Goal: Check status: Check status

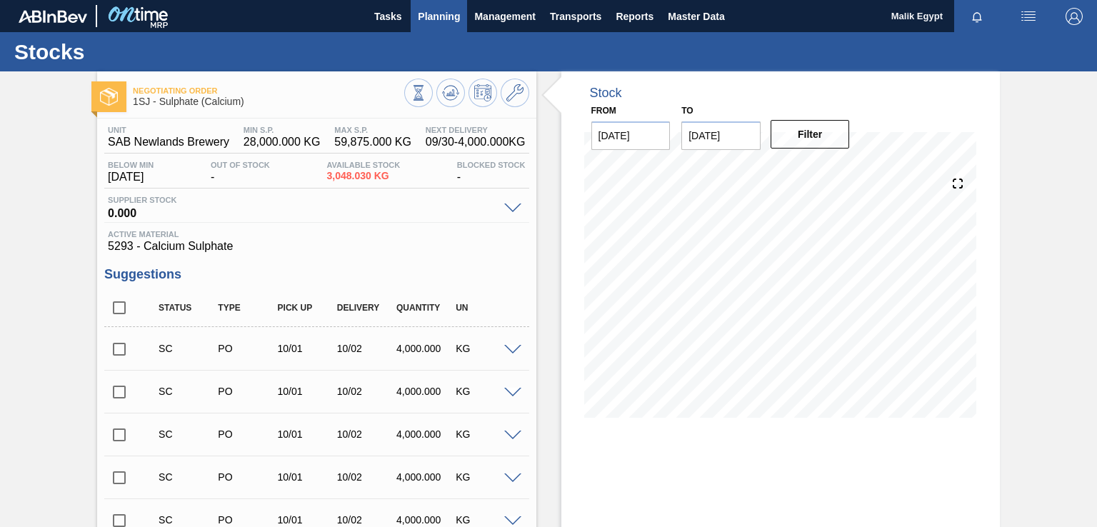
click at [449, 13] on span "Planning" at bounding box center [439, 16] width 42 height 17
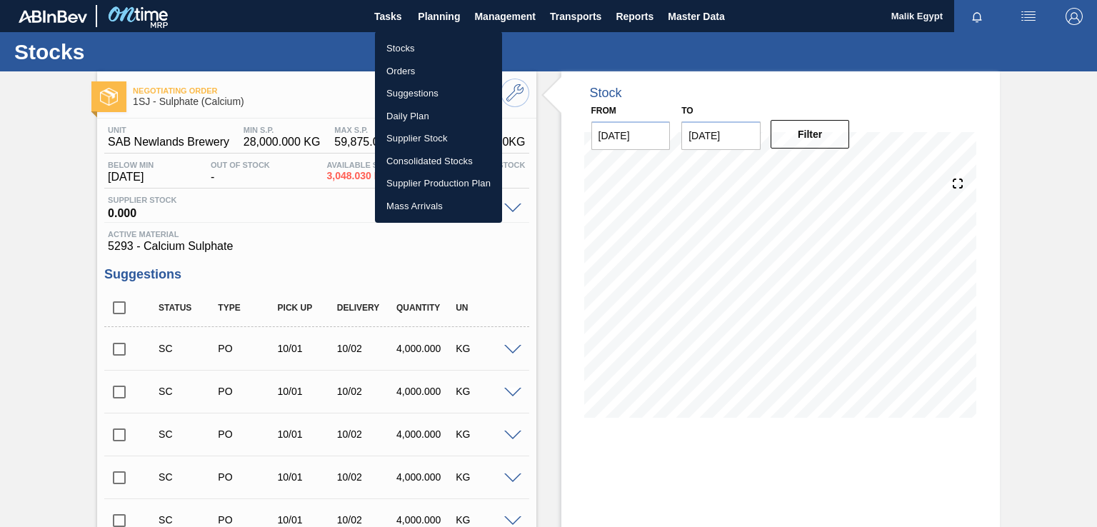
click at [396, 49] on li "Stocks" at bounding box center [438, 48] width 127 height 23
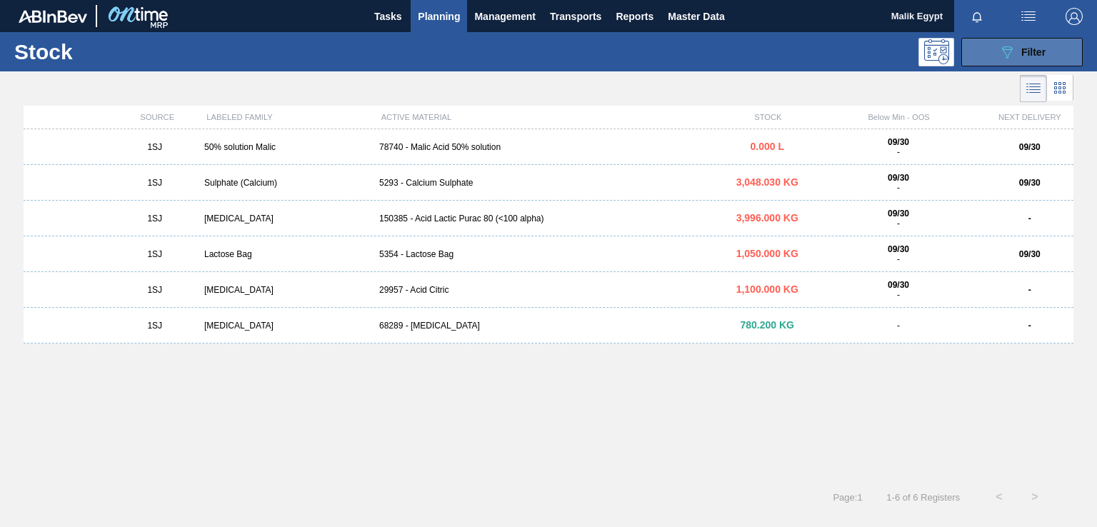
click at [1014, 56] on icon "089F7B8B-B2A5-4AFE-B5C0-19BA573D28AC" at bounding box center [1007, 52] width 17 height 17
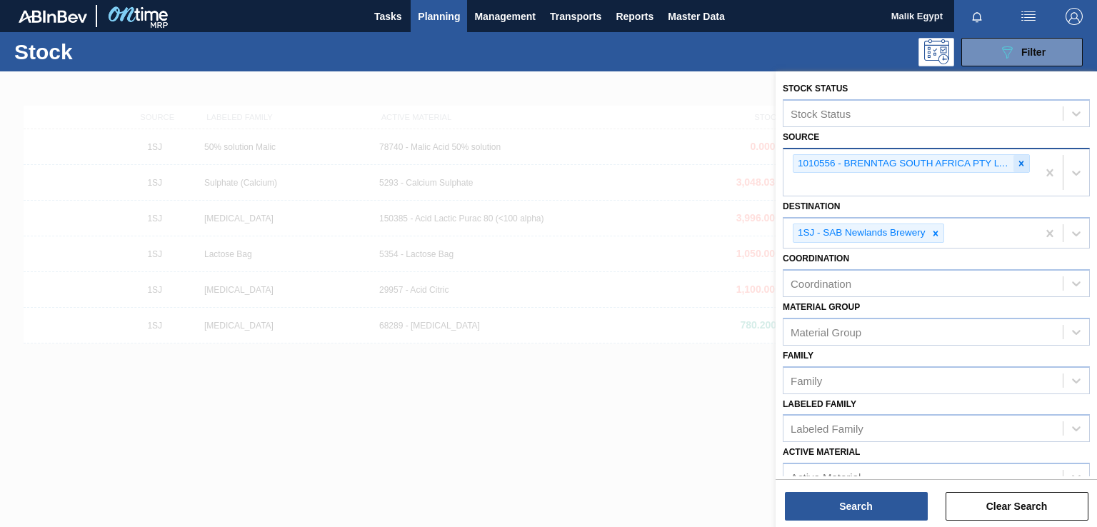
click at [1022, 163] on icon at bounding box center [1022, 164] width 10 height 10
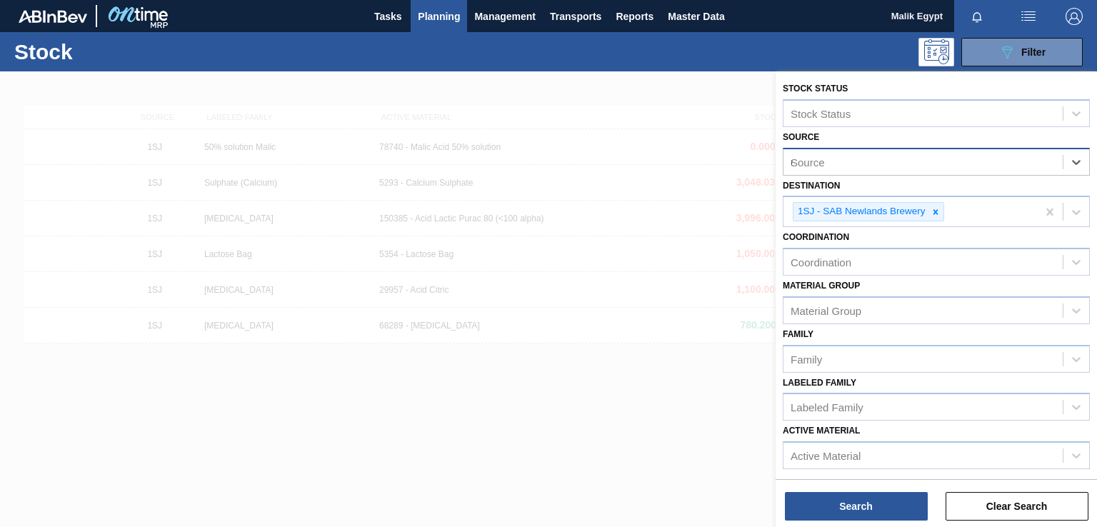
type input "no"
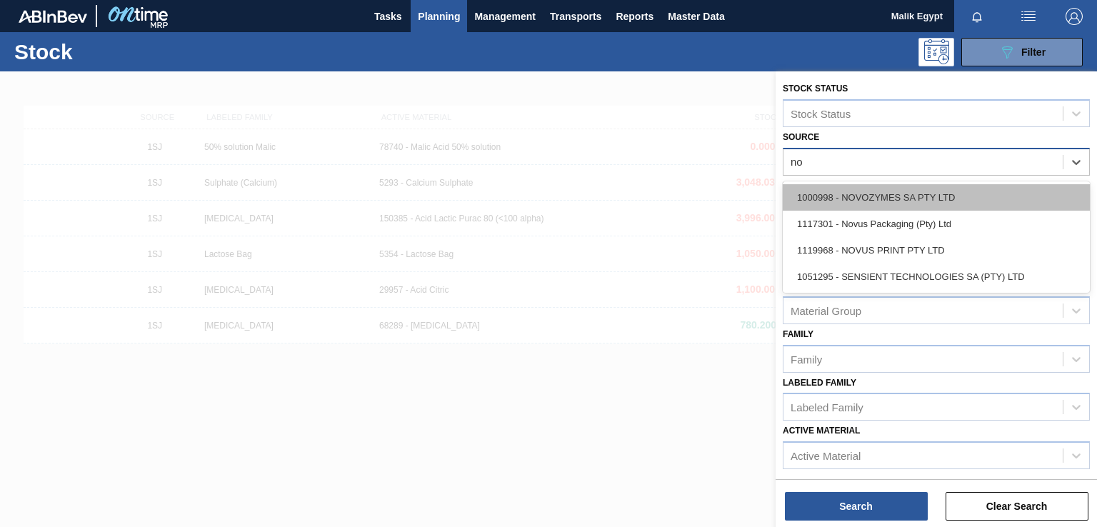
click at [912, 196] on div "1000998 - NOVOZYMES SA PTY LTD" at bounding box center [936, 197] width 307 height 26
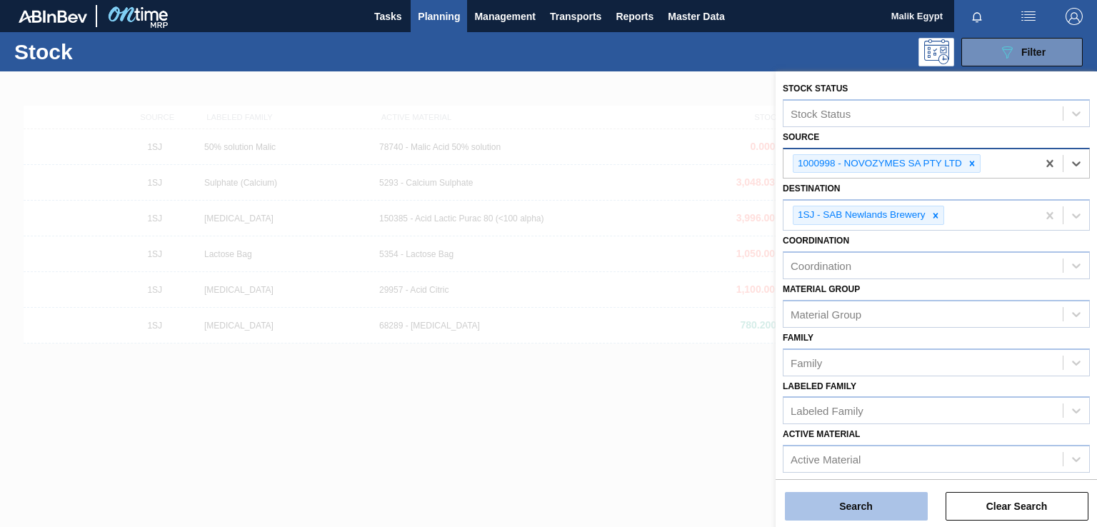
click at [857, 506] on button "Search" at bounding box center [856, 506] width 143 height 29
